Goal: Information Seeking & Learning: Learn about a topic

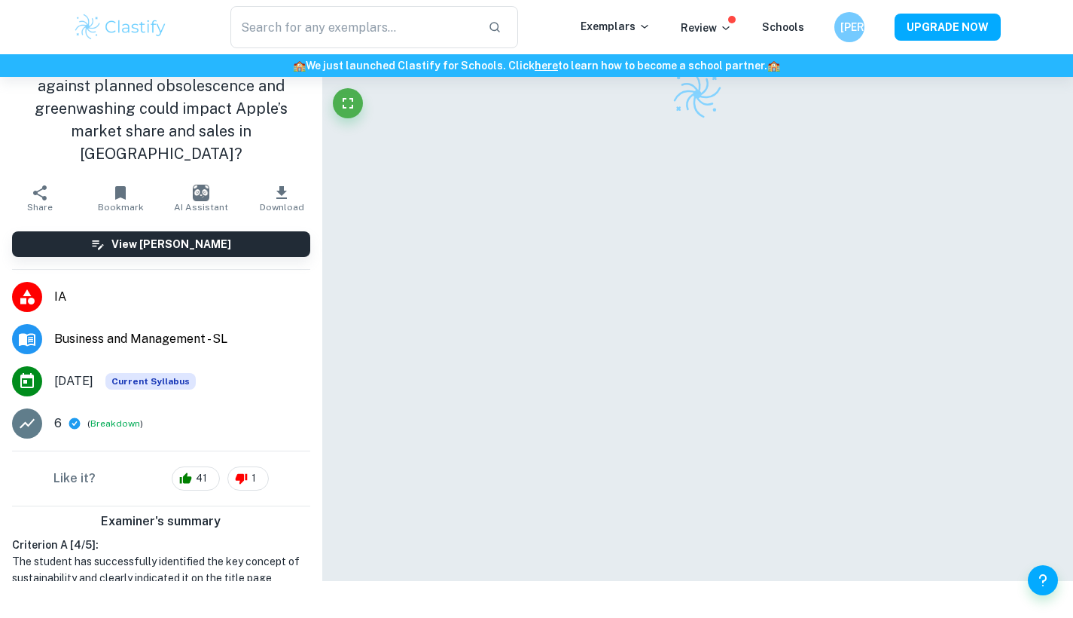
scroll to position [79, 0]
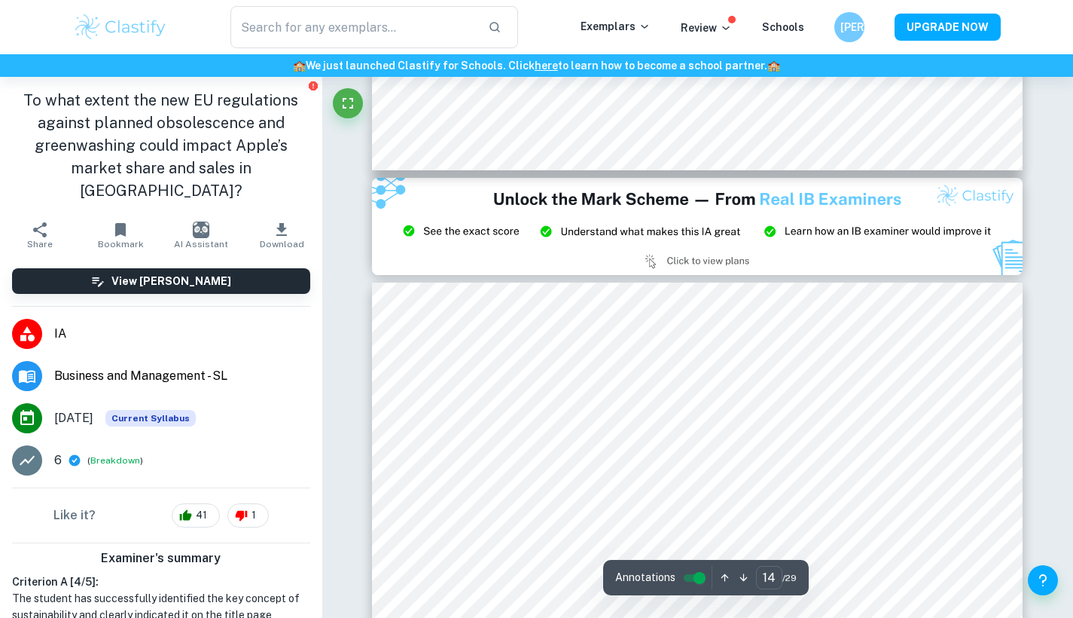
type input "15"
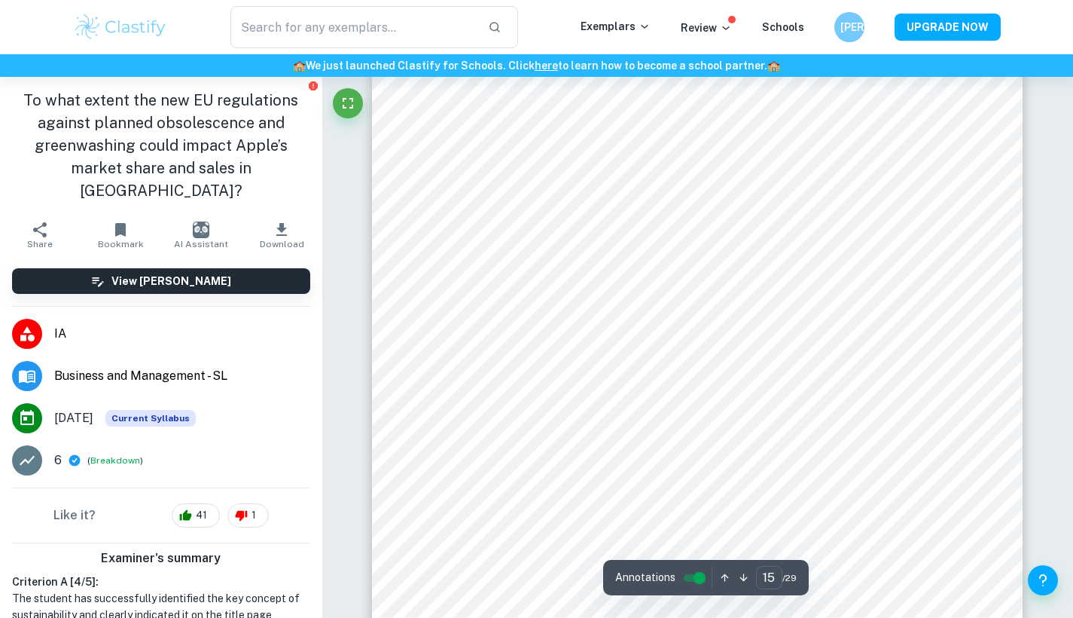
scroll to position [13526, 0]
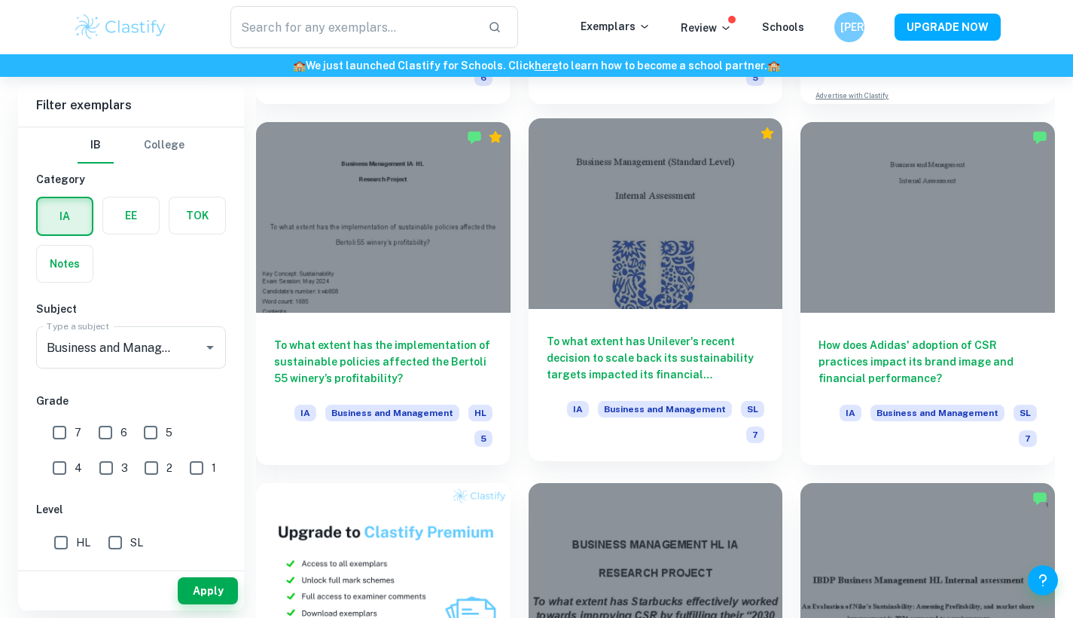
scroll to position [737, 0]
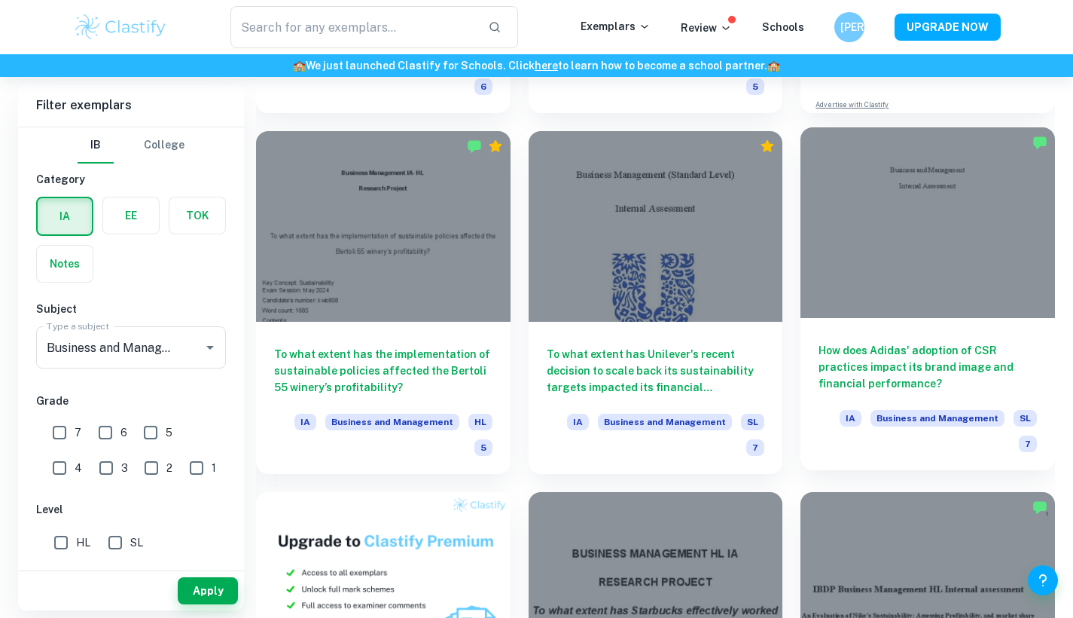
click at [892, 337] on div "How does Adidas' adoption of CSR practices impact its brand image and financial…" at bounding box center [928, 394] width 255 height 152
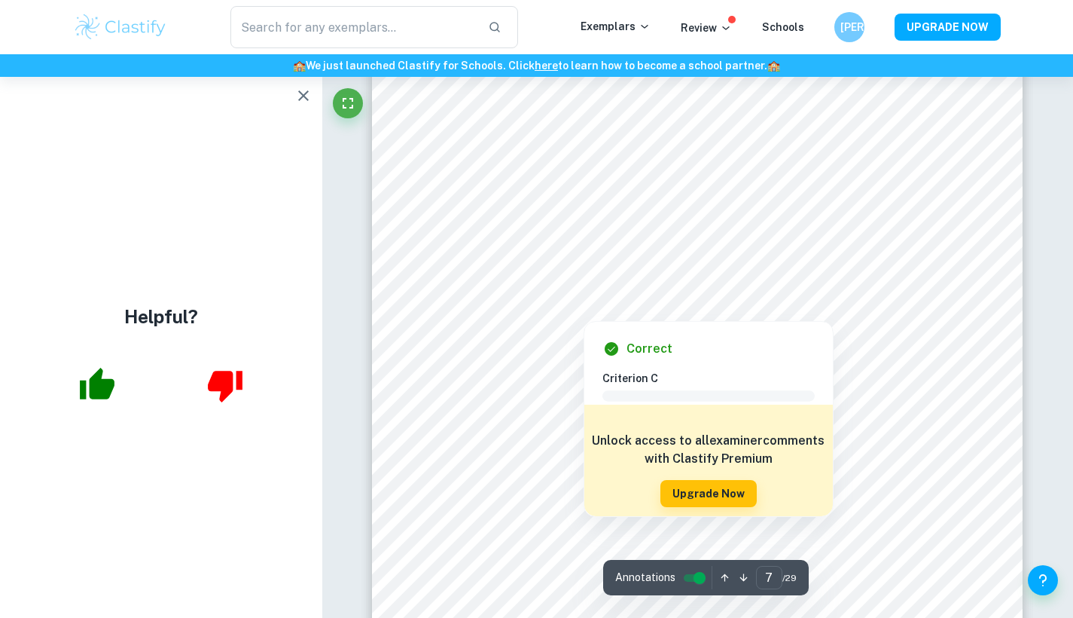
scroll to position [5885, 1]
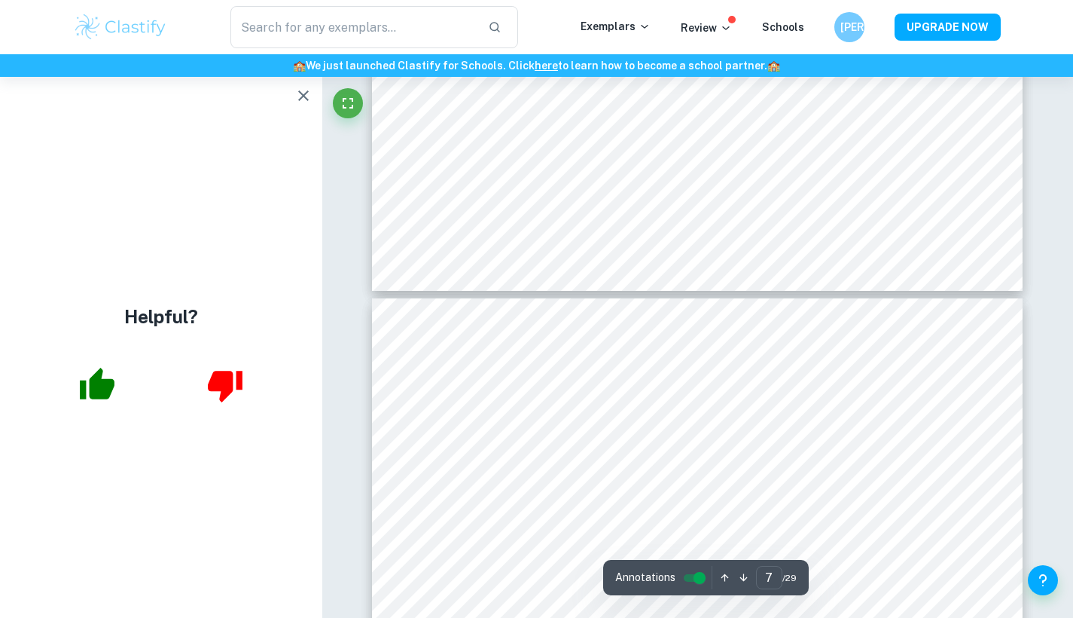
type input "6"
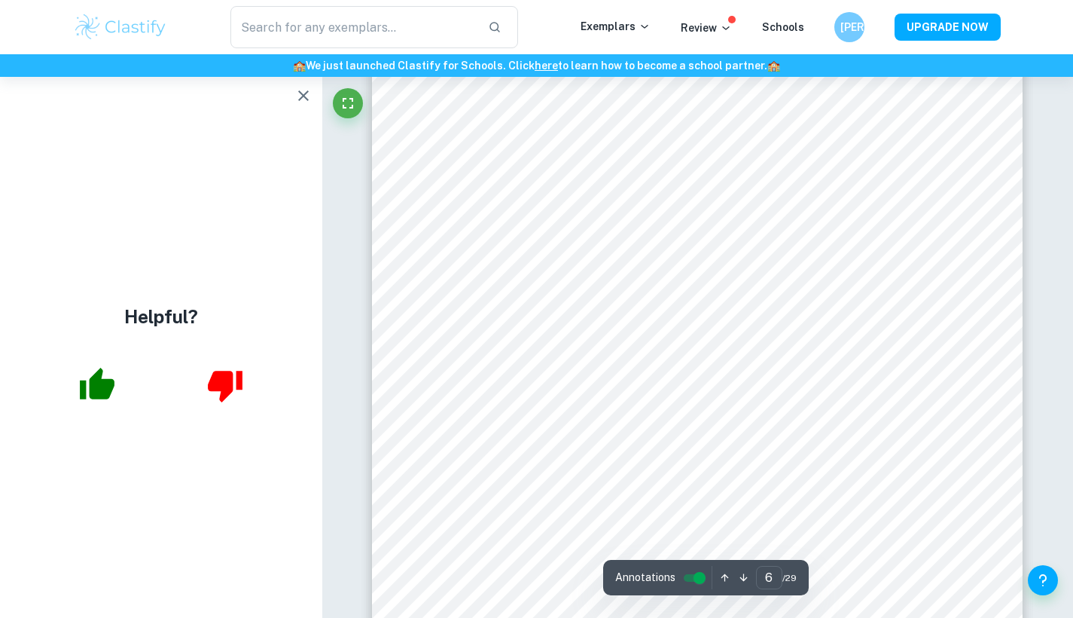
scroll to position [4871, 0]
